Goal: Navigation & Orientation: Find specific page/section

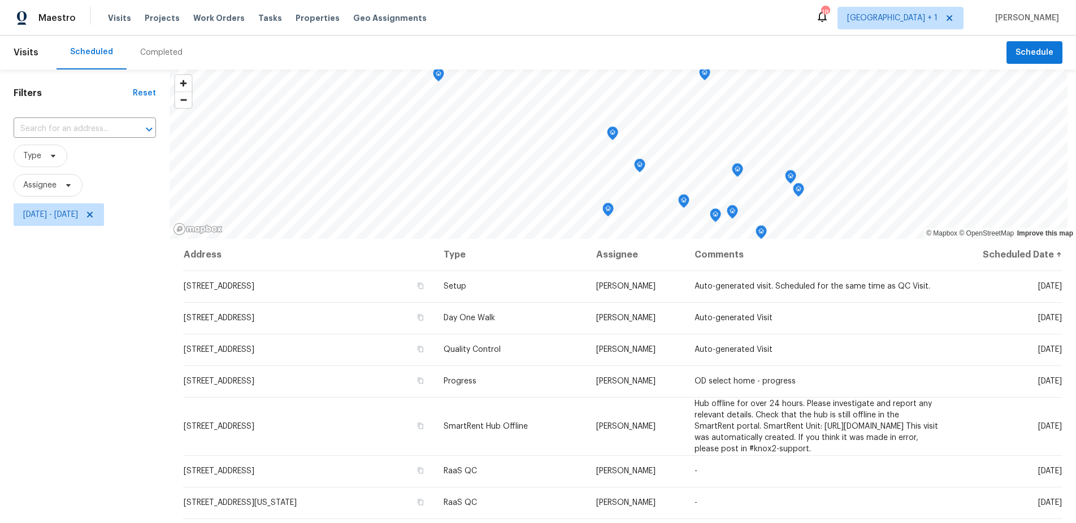
scroll to position [135, 0]
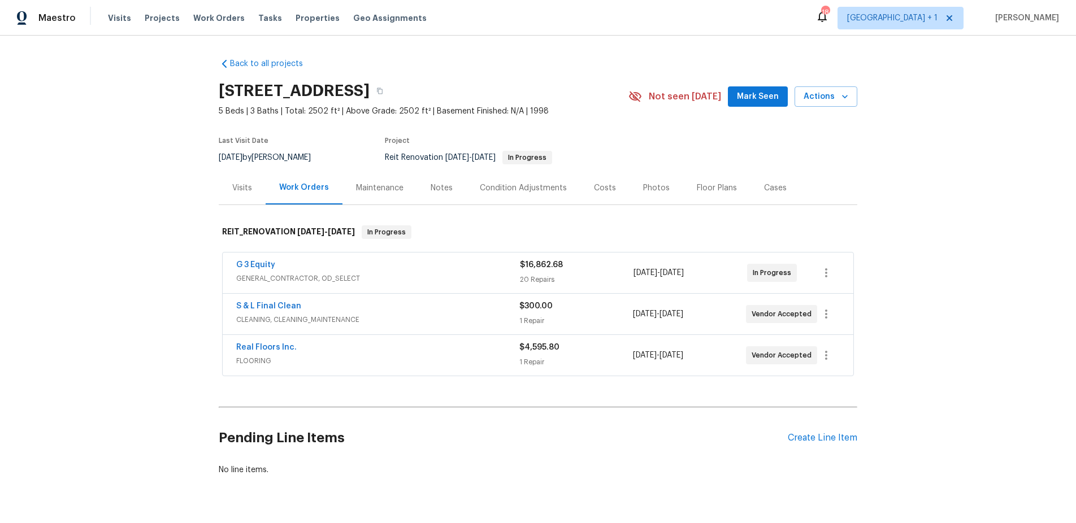
click at [102, 234] on div "Back to all projects 1413 Rabbit Peak Way, Hemet, CA 92545 5 Beds | 3 Baths | T…" at bounding box center [538, 280] width 1076 height 488
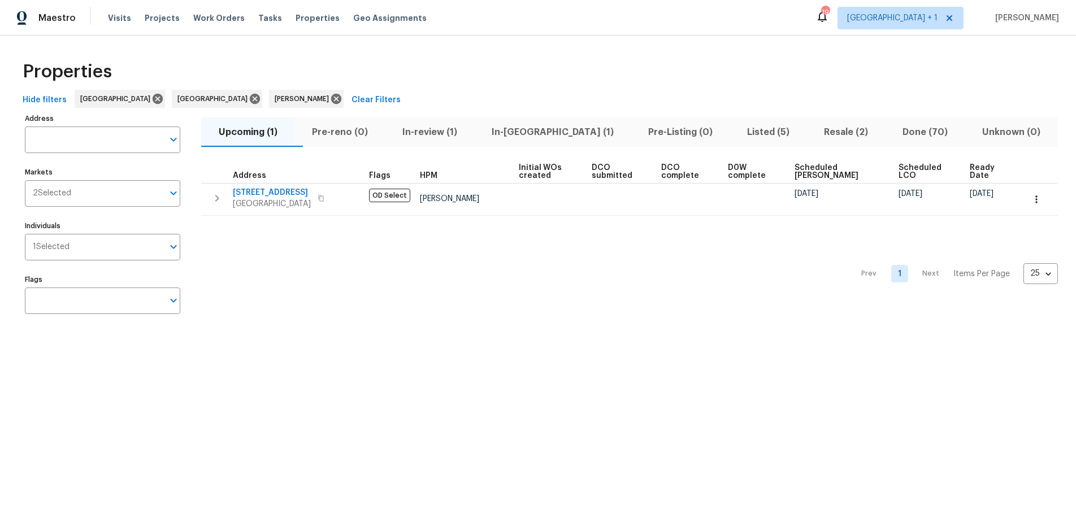
click at [388, 268] on div "Prev 1 Next Items Per Page 25 25 ​" at bounding box center [629, 271] width 857 height 110
click at [824, 131] on span "Resale (2)" at bounding box center [846, 132] width 65 height 16
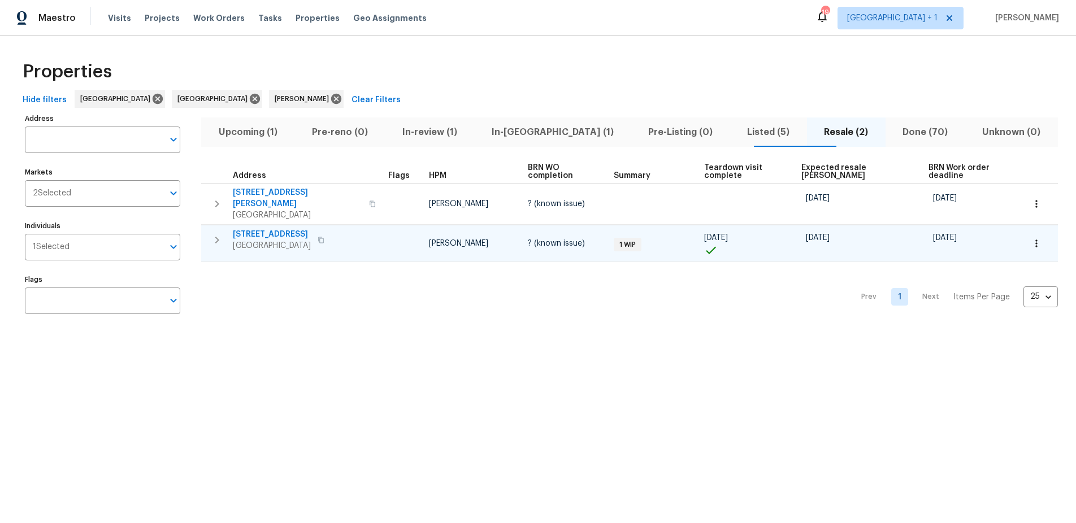
click at [295, 240] on span "Hawthorne, CA 90250" at bounding box center [272, 245] width 78 height 11
click at [249, 135] on span "Upcoming (1)" at bounding box center [248, 132] width 80 height 16
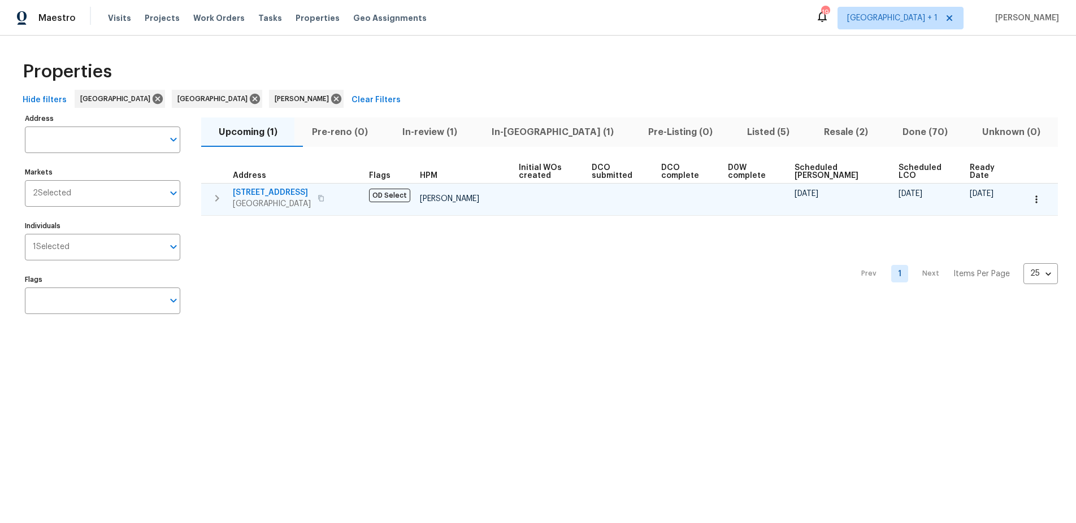
click at [324, 199] on icon "button" at bounding box center [321, 198] width 7 height 7
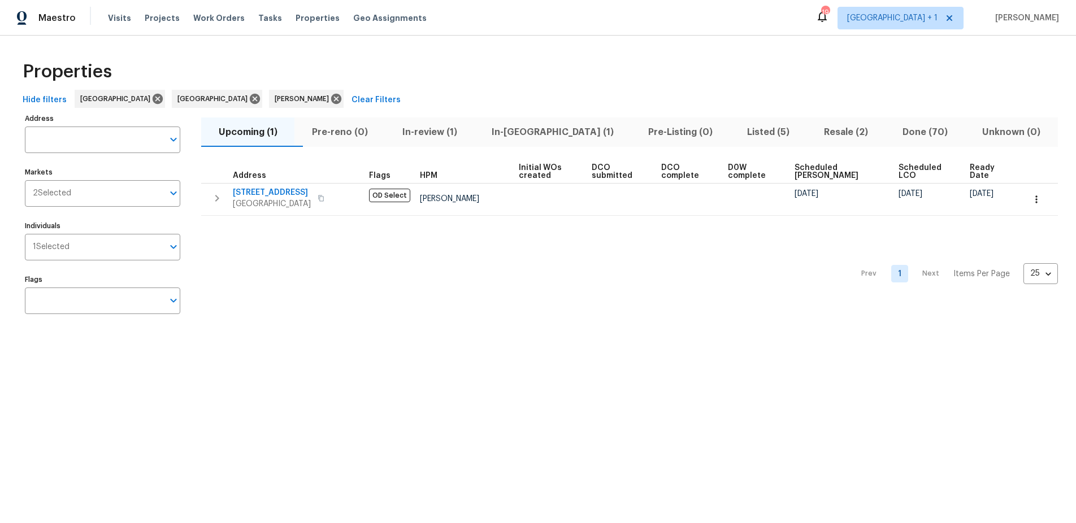
click at [575, 262] on div "Prev 1 Next Items Per Page 25 25 ​" at bounding box center [629, 271] width 857 height 110
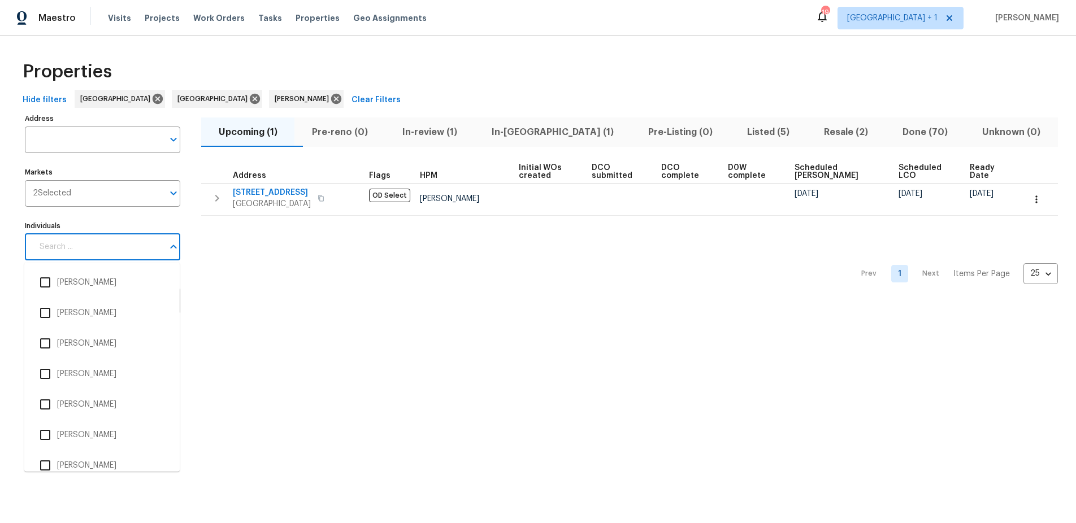
click at [105, 246] on input "Individuals" at bounding box center [98, 247] width 131 height 27
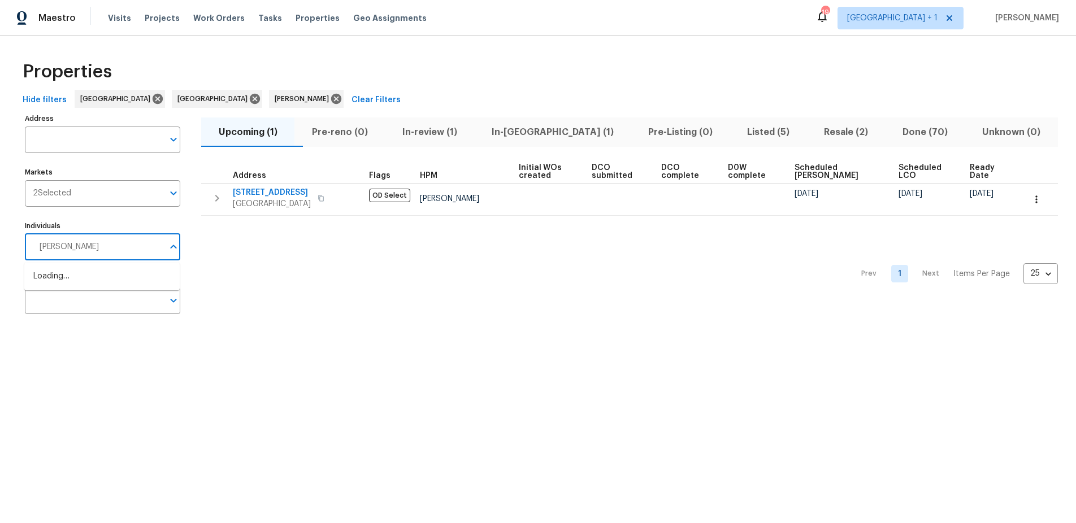
type input "Daniel Fomenko"
click at [43, 286] on input "checkbox" at bounding box center [45, 283] width 24 height 24
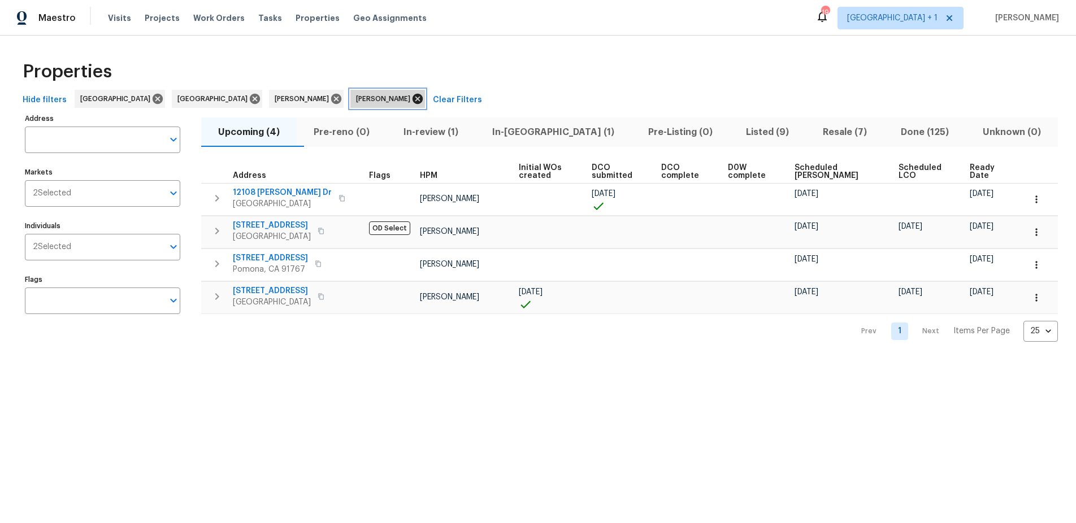
click at [413, 98] on icon at bounding box center [418, 99] width 10 height 10
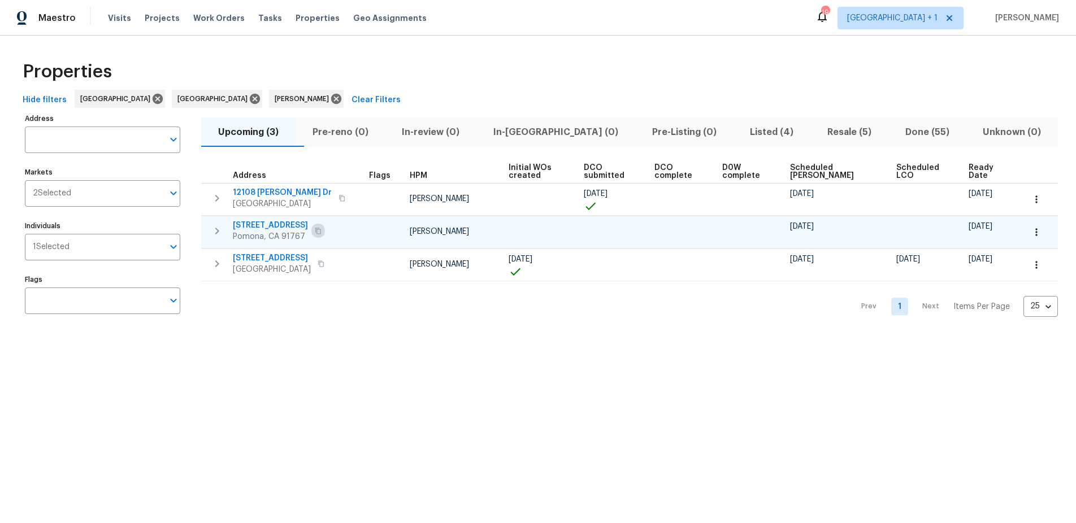
click at [315, 231] on icon "button" at bounding box center [318, 231] width 7 height 7
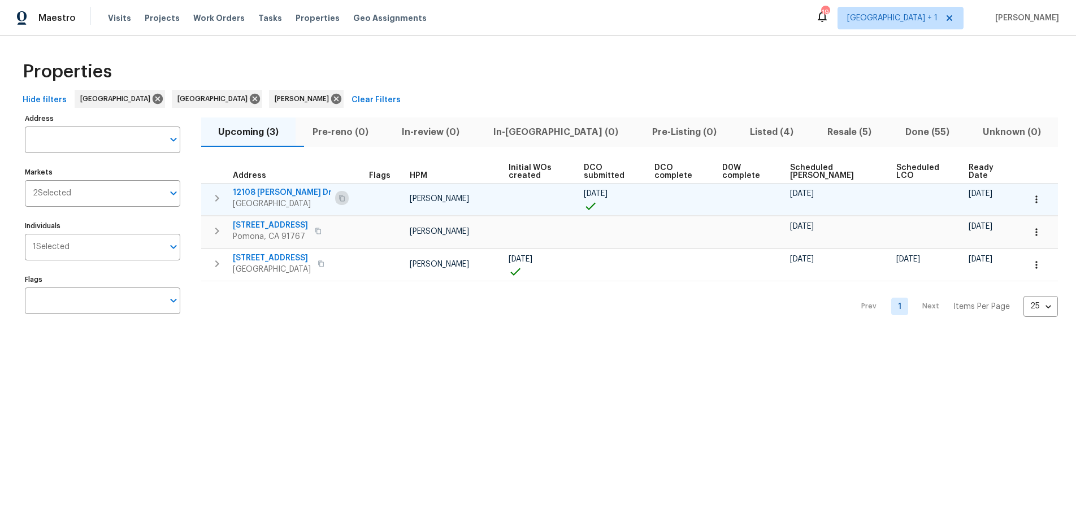
click at [339, 198] on icon "button" at bounding box center [342, 198] width 7 height 7
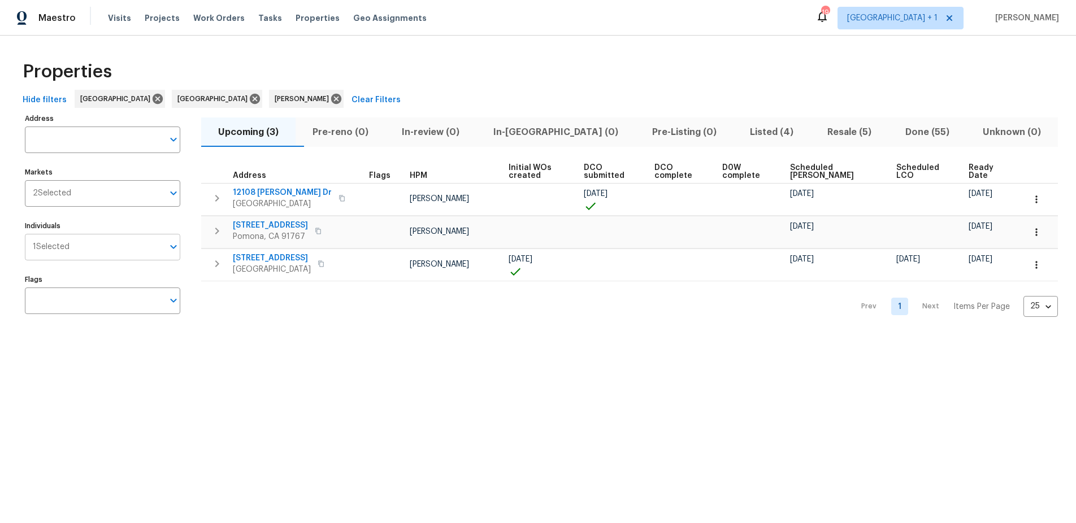
click at [94, 241] on input "Individuals" at bounding box center [117, 247] width 94 height 27
type input "Sean Hatfield"
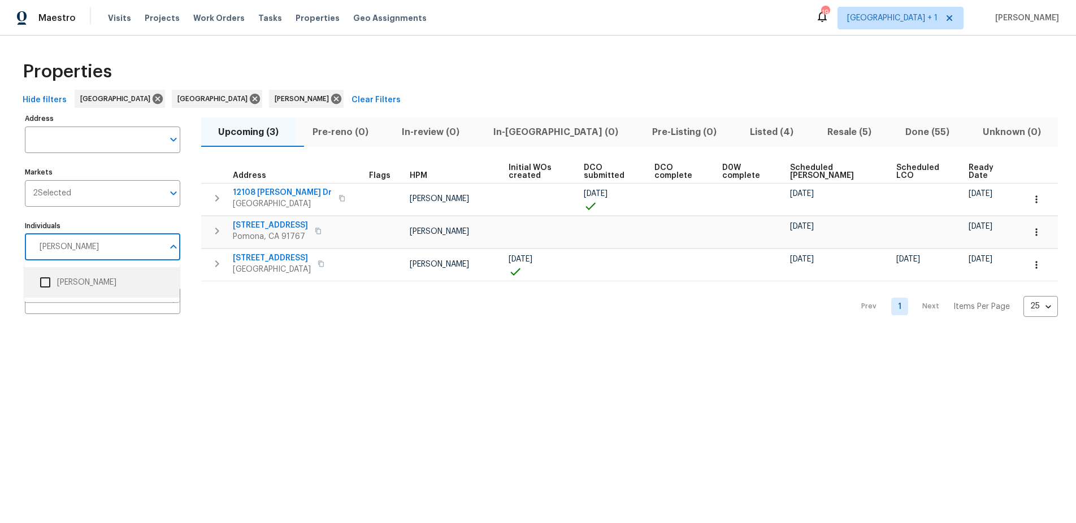
click at [42, 283] on input "checkbox" at bounding box center [45, 283] width 24 height 24
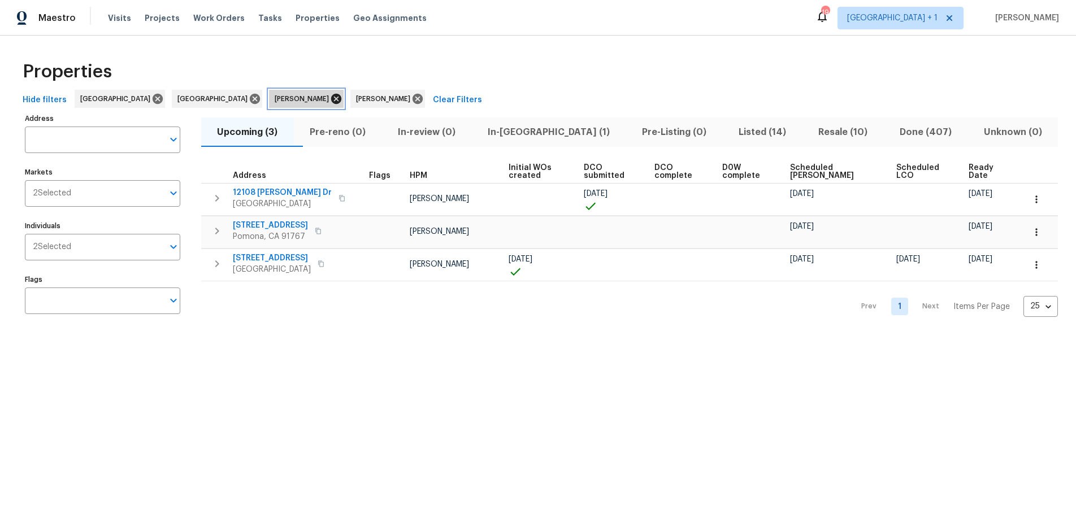
click at [331, 99] on icon at bounding box center [336, 99] width 10 height 10
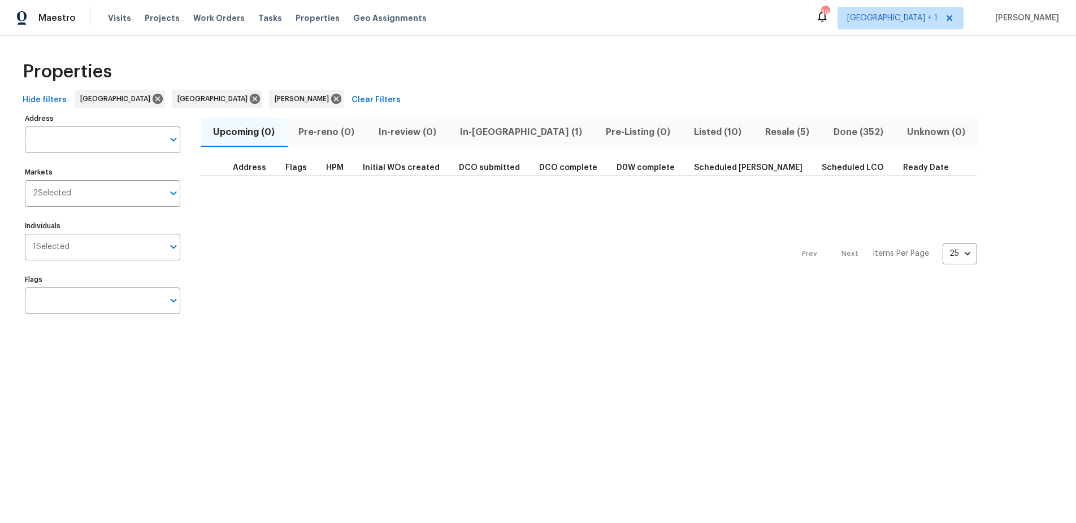
click at [482, 135] on span "In-[GEOGRAPHIC_DATA] (1)" at bounding box center [521, 132] width 132 height 16
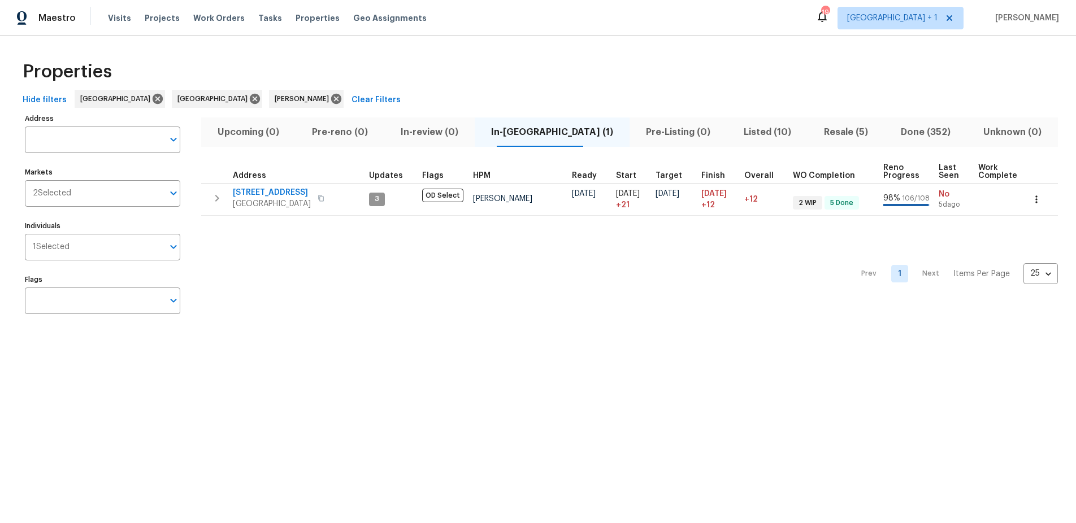
click at [406, 283] on div "Prev 1 Next Items Per Page 25 25 ​" at bounding box center [629, 271] width 857 height 110
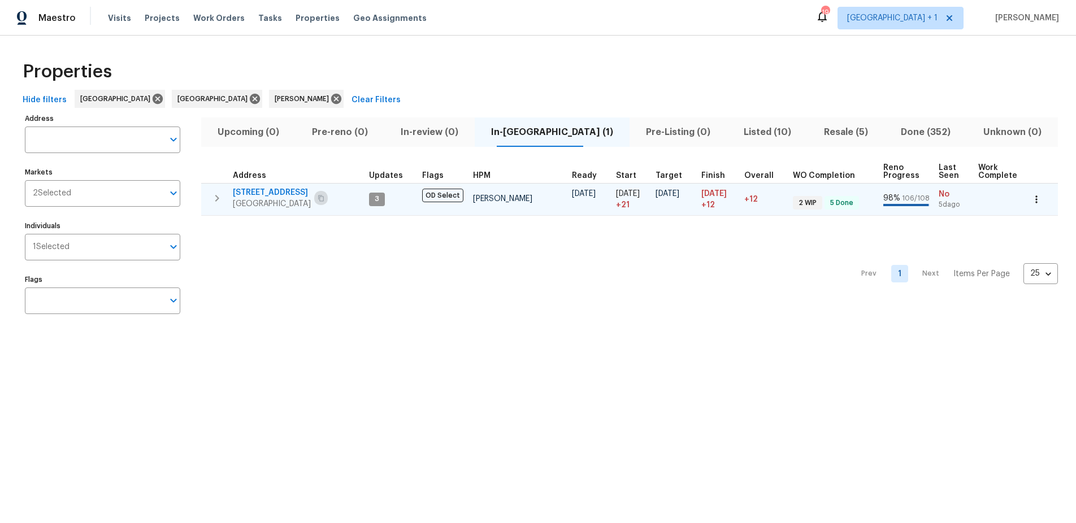
click at [319, 198] on icon "button" at bounding box center [321, 198] width 6 height 6
click at [287, 197] on span "953 S Ridgecrest Cir" at bounding box center [272, 192] width 78 height 11
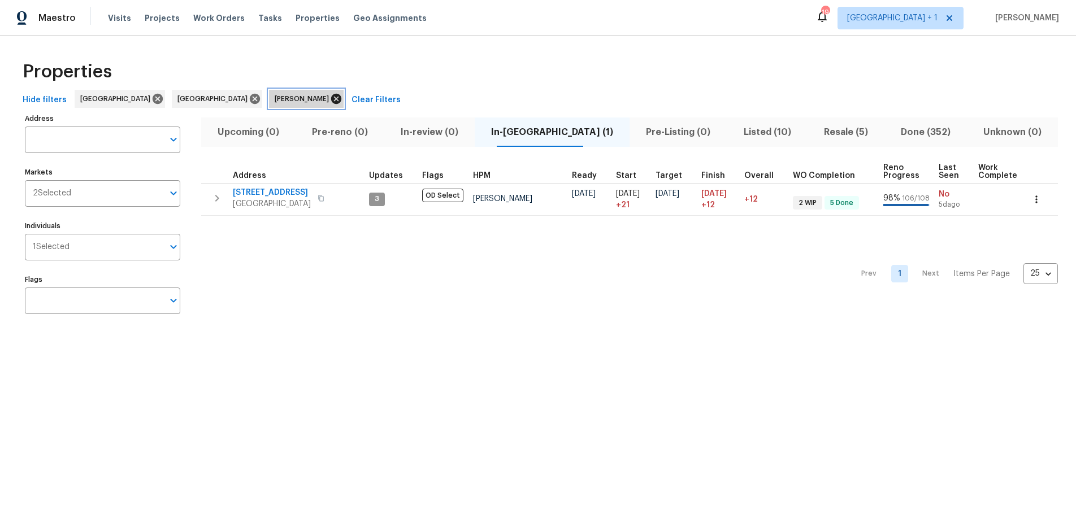
click at [331, 99] on icon at bounding box center [336, 99] width 10 height 10
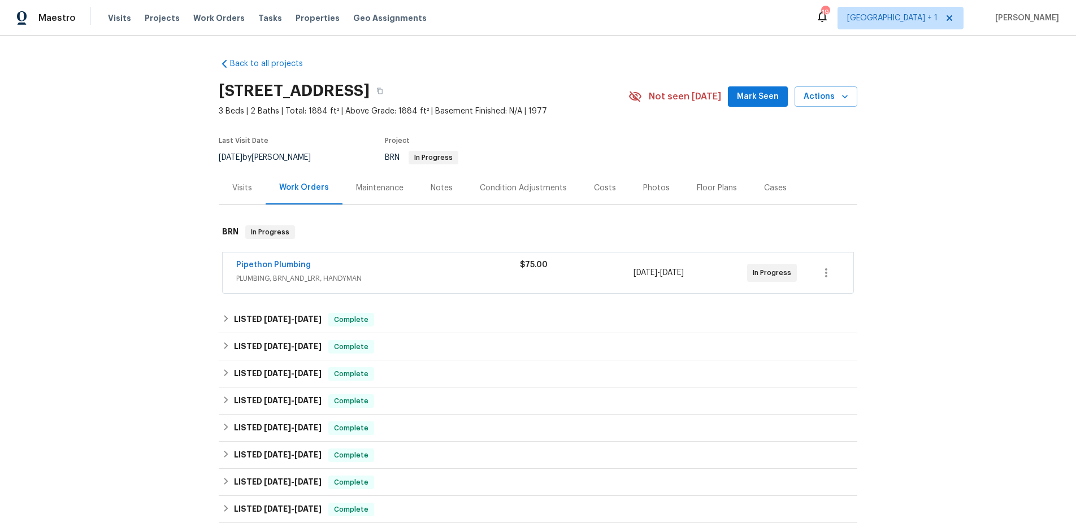
scroll to position [2, 0]
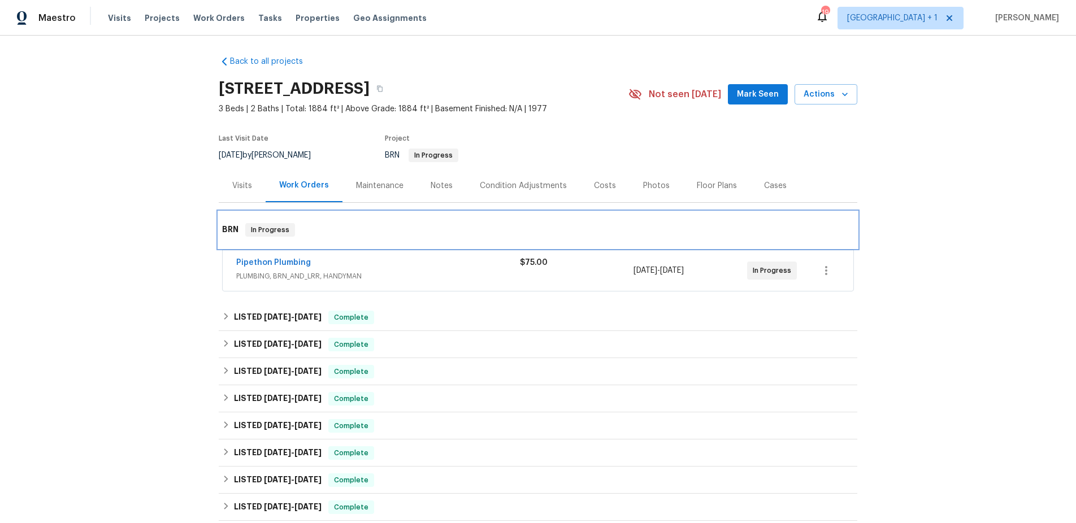
click at [232, 232] on h6 "BRN" at bounding box center [230, 230] width 16 height 14
click at [108, 223] on div "Back to all projects 12515 Cedar Ave, Hawthorne, CA 90250 3 Beds | 2 Baths | To…" at bounding box center [538, 280] width 1076 height 488
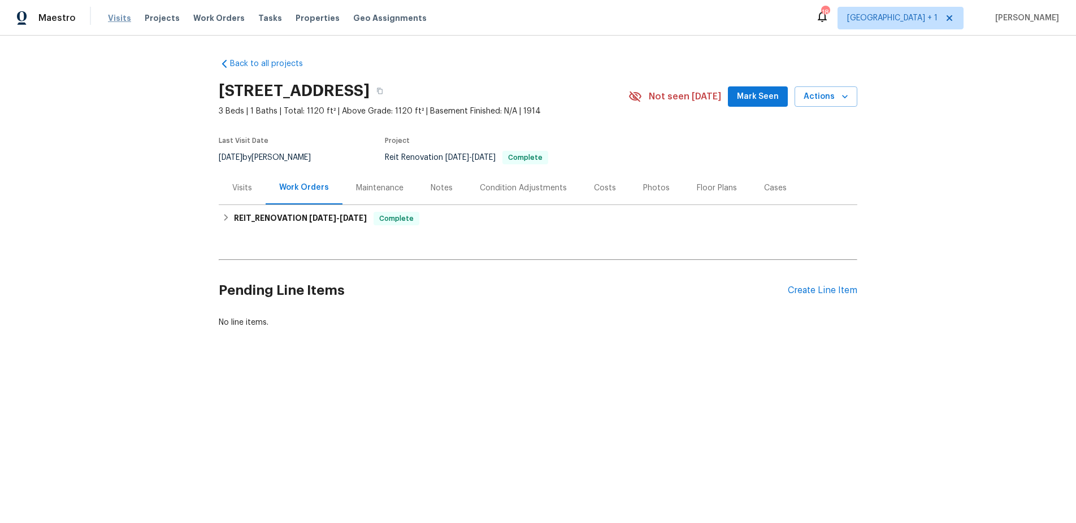
click at [114, 17] on span "Visits" at bounding box center [119, 17] width 23 height 11
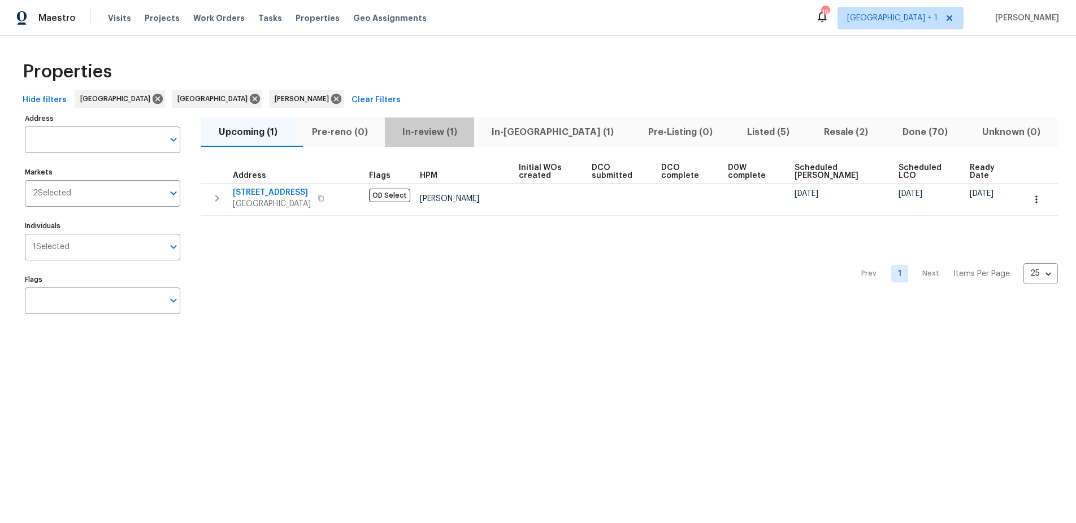
click at [462, 133] on span "In-review (1)" at bounding box center [430, 132] width 76 height 16
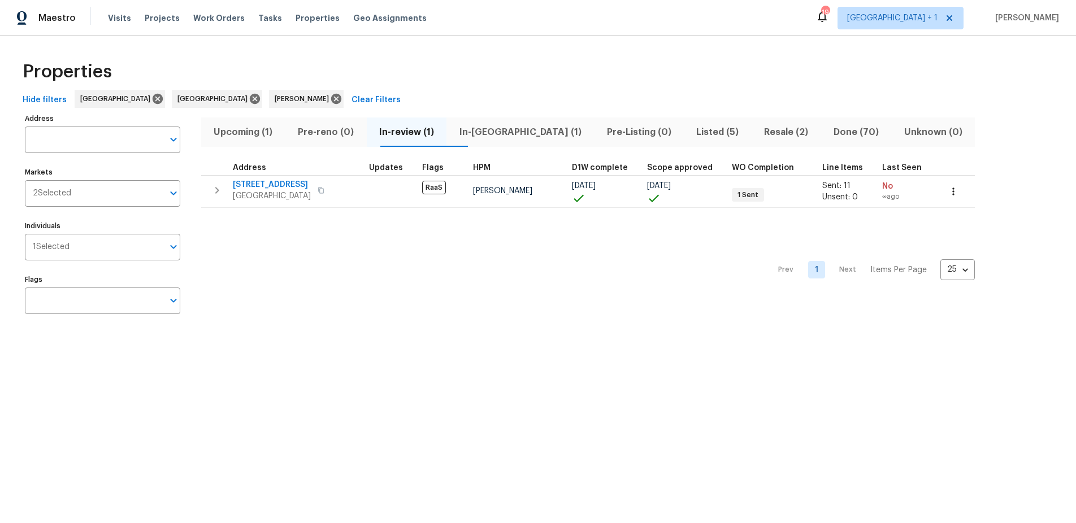
click at [434, 293] on div "Prev 1 Next Items Per Page 25 25 ​" at bounding box center [588, 267] width 774 height 118
click at [375, 71] on div "Properties" at bounding box center [538, 72] width 1040 height 36
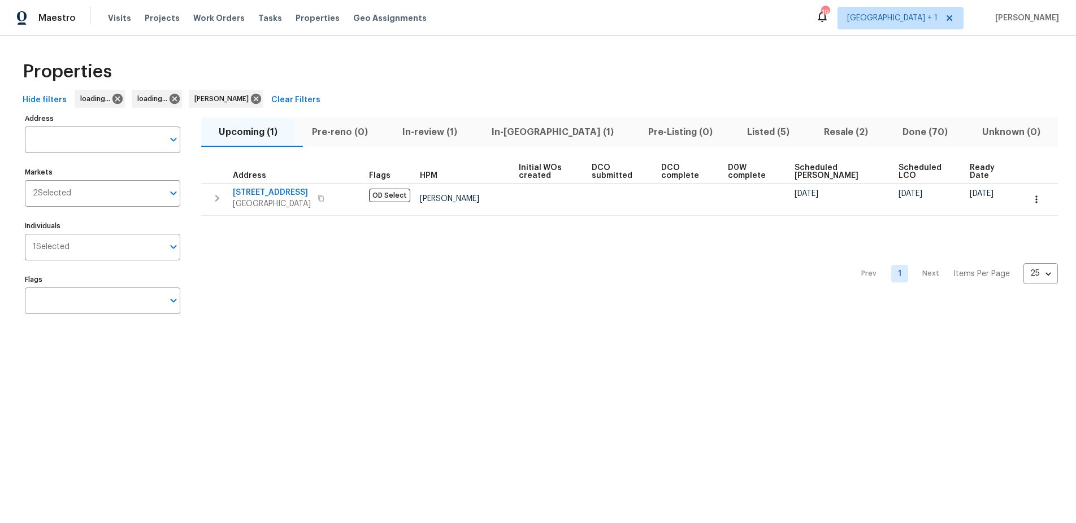
click at [250, 137] on span "Upcoming (1)" at bounding box center [248, 132] width 80 height 16
click at [291, 248] on div "Prev 1 Next Items Per Page 25 25 ​" at bounding box center [629, 271] width 857 height 110
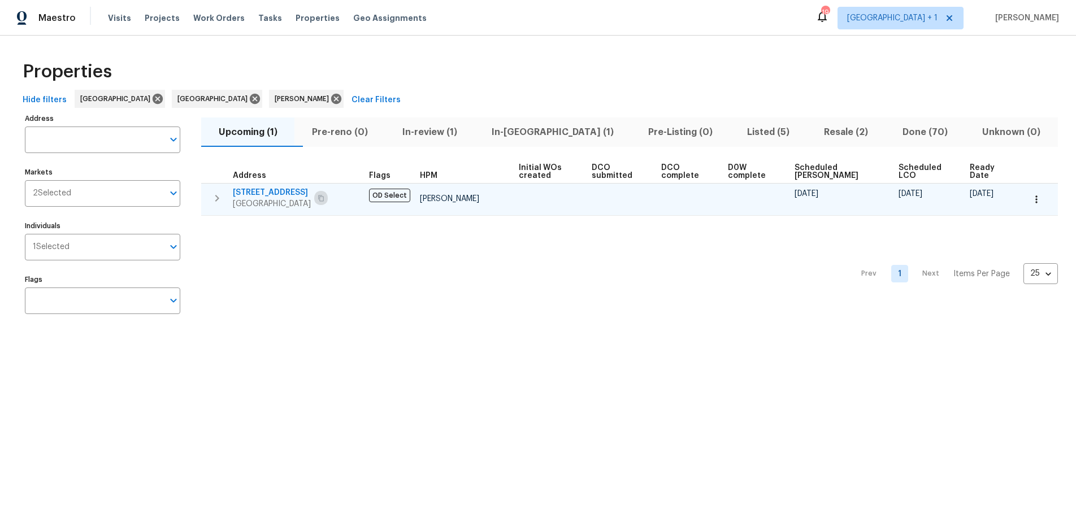
click at [324, 197] on icon "button" at bounding box center [321, 198] width 7 height 7
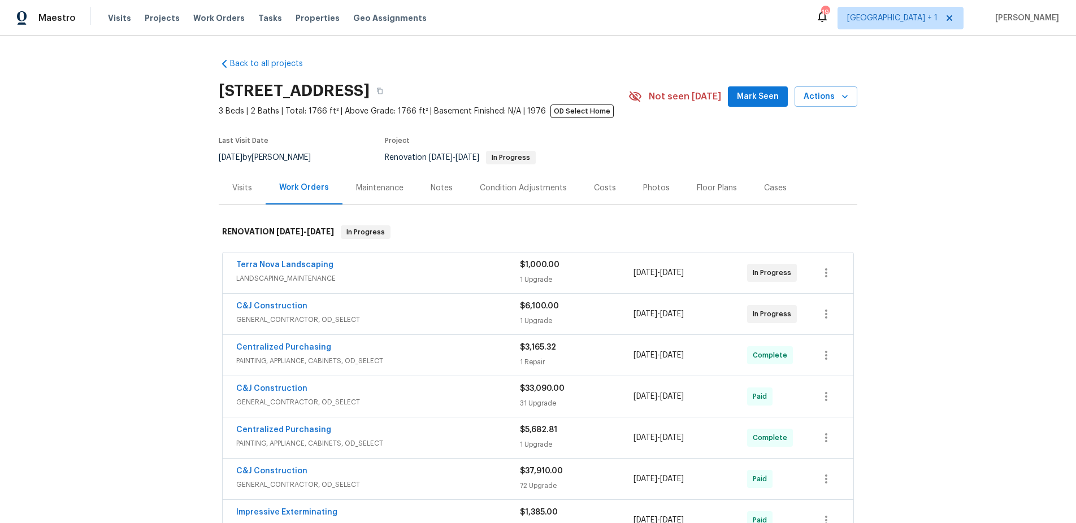
click at [374, 188] on div "Maintenance" at bounding box center [379, 188] width 47 height 11
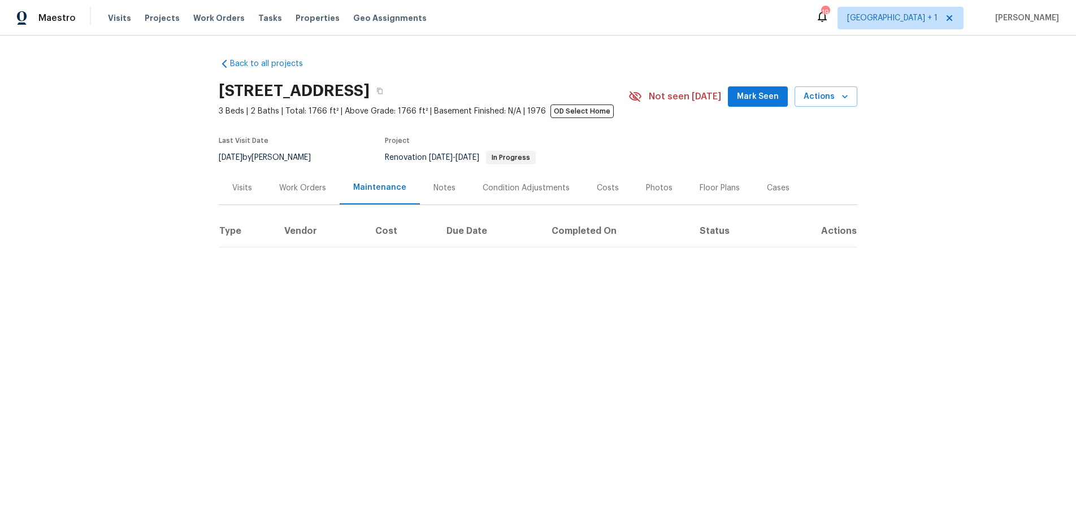
click at [434, 190] on div "Notes" at bounding box center [445, 188] width 22 height 11
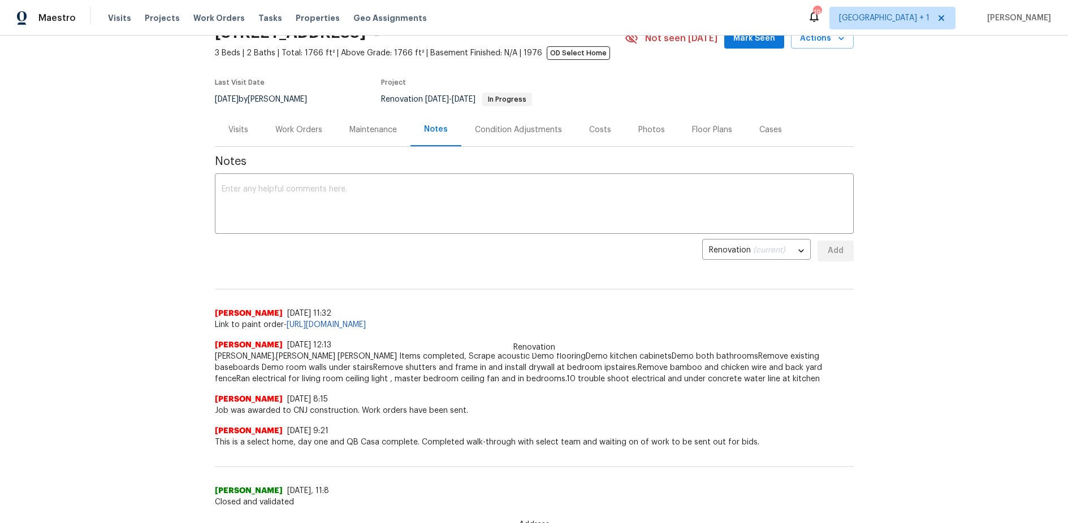
scroll to position [70, 0]
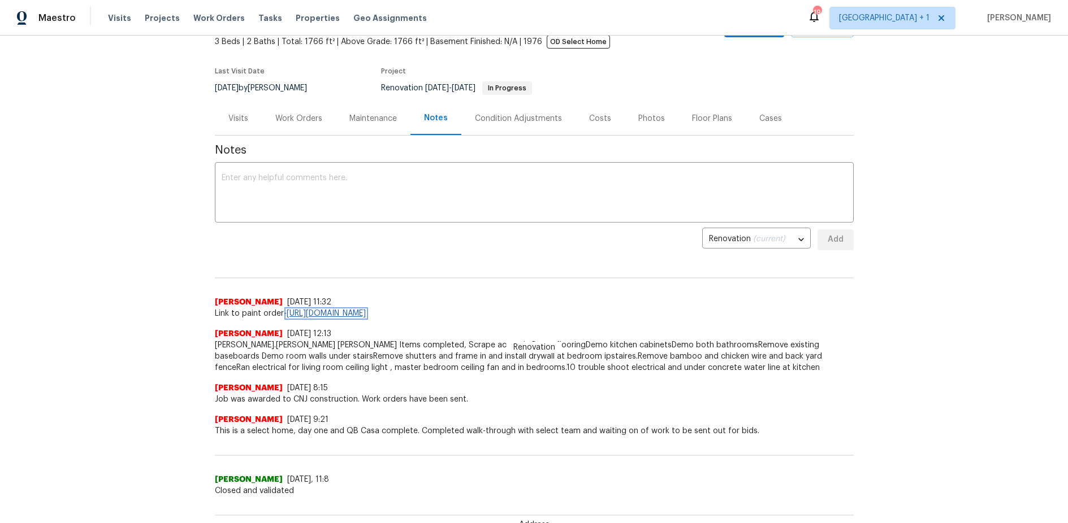
click at [366, 317] on link "[URL][DOMAIN_NAME]" at bounding box center [326, 314] width 79 height 8
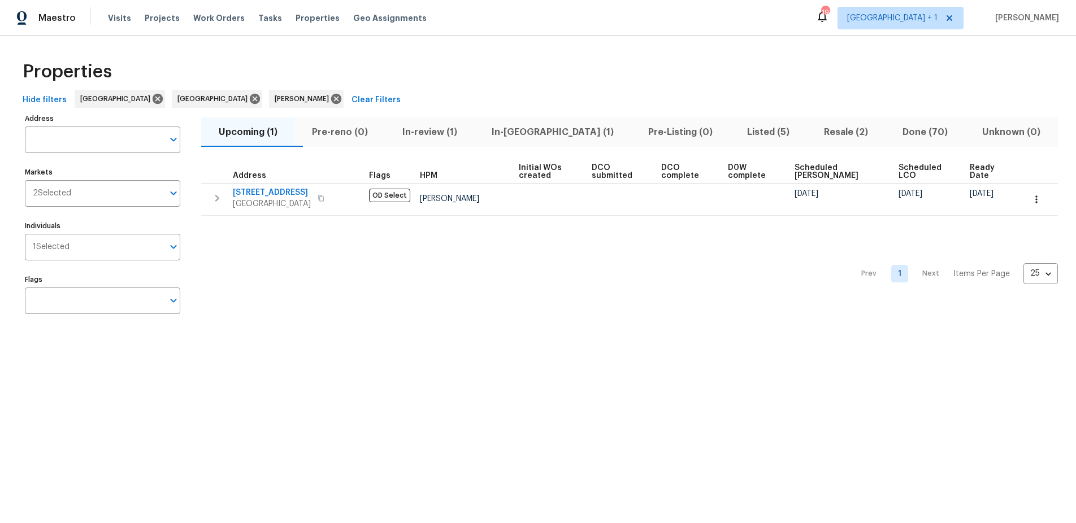
click at [814, 127] on span "Resale (2)" at bounding box center [846, 132] width 65 height 16
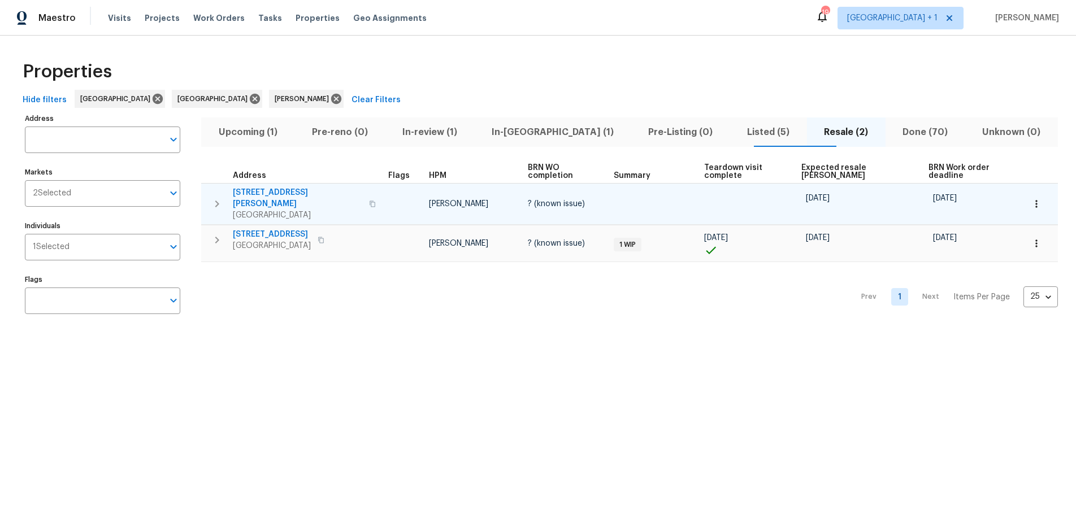
click at [370, 201] on icon "button" at bounding box center [373, 204] width 6 height 6
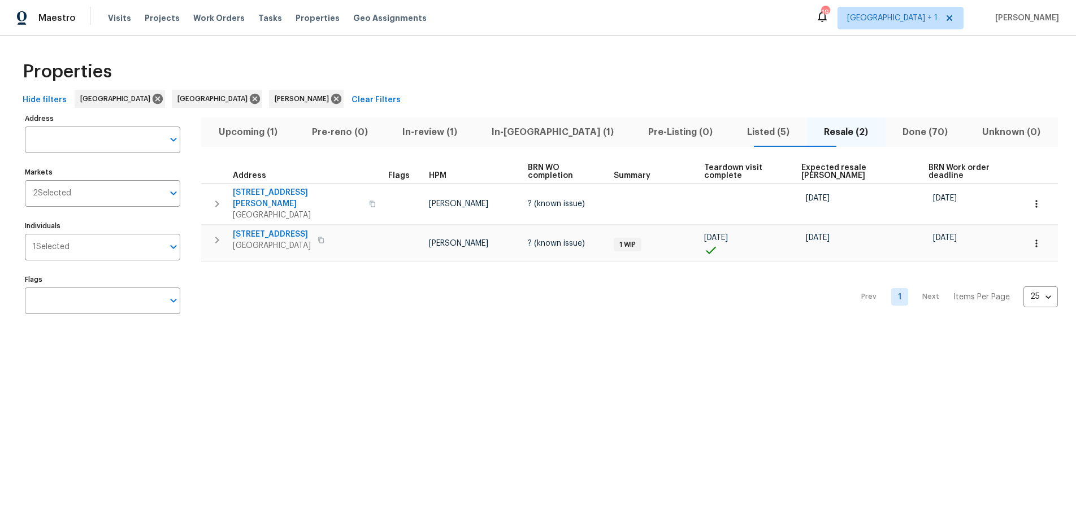
click at [362, 59] on div "Properties" at bounding box center [538, 72] width 1040 height 36
